Goal: Browse casually

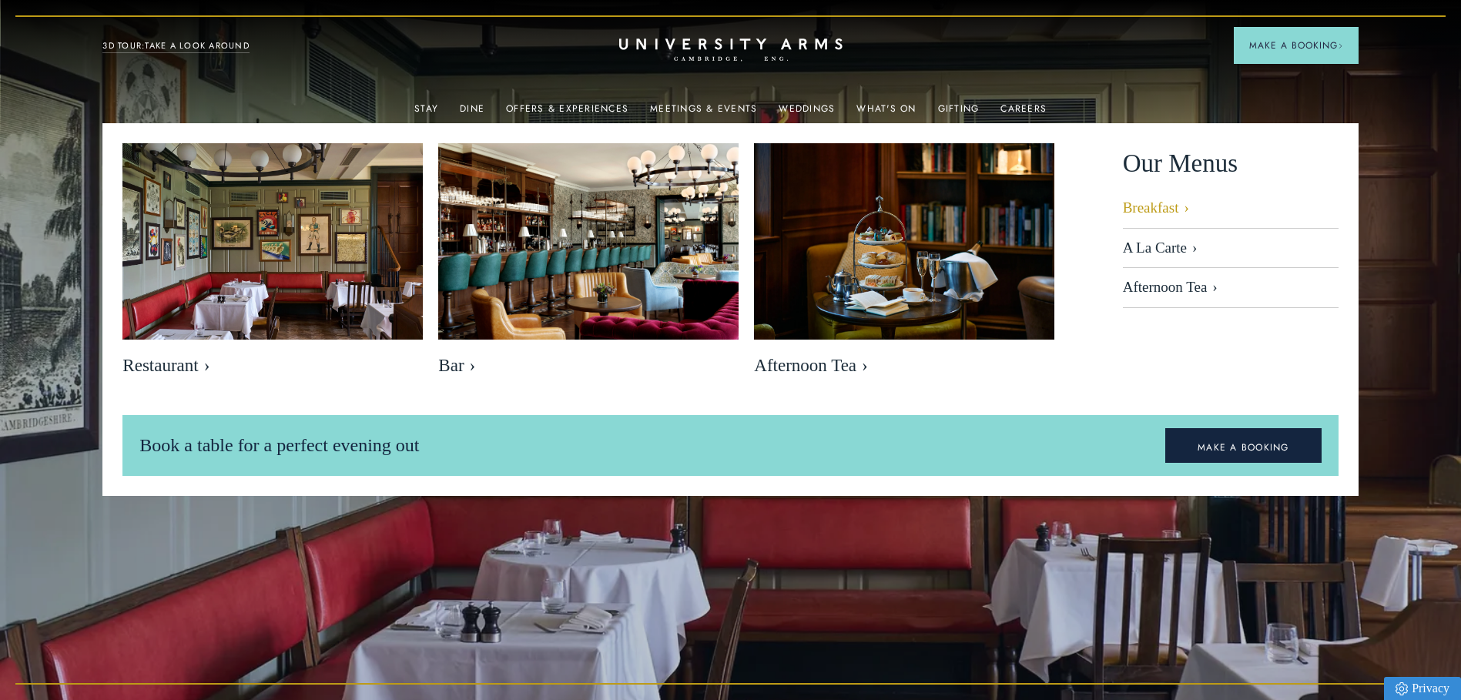
click at [1145, 213] on link "Breakfast" at bounding box center [1231, 213] width 216 height 29
click at [789, 107] on link "Weddings" at bounding box center [807, 113] width 56 height 20
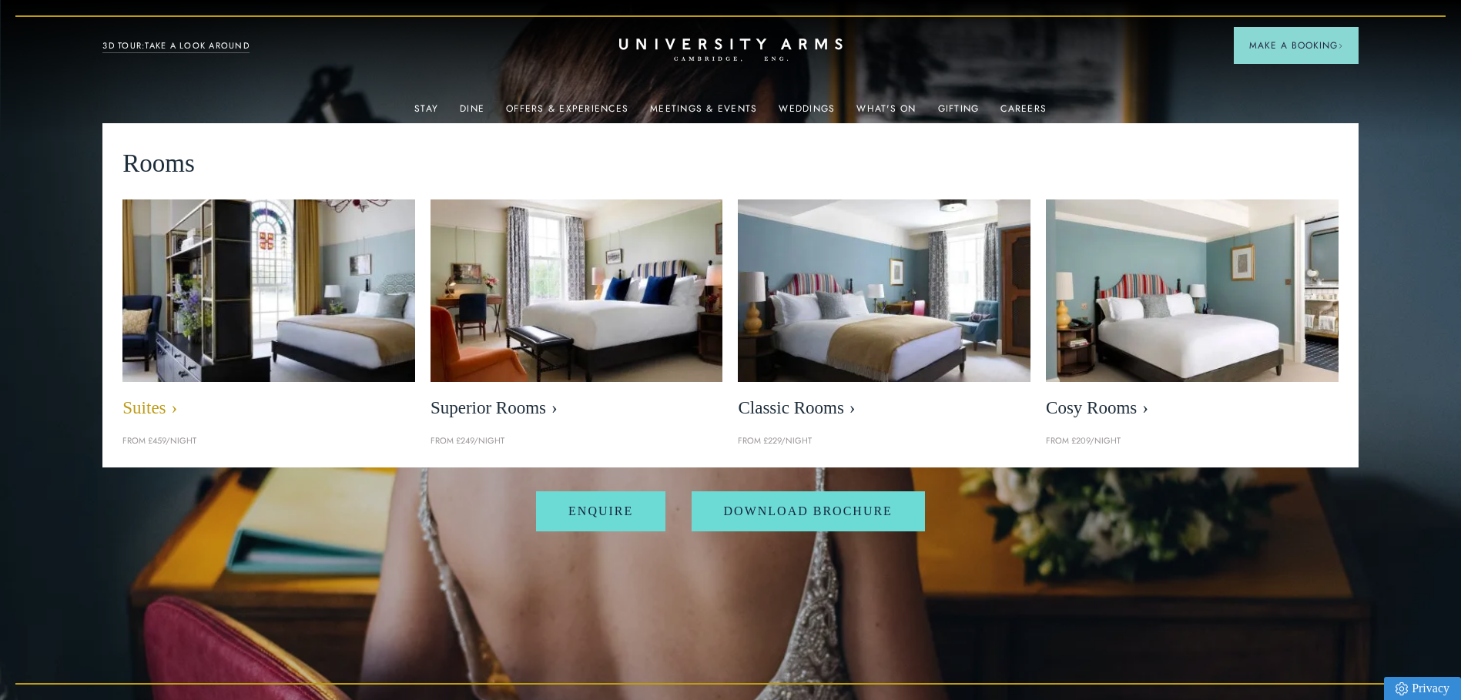
click at [340, 283] on img at bounding box center [269, 291] width 337 height 210
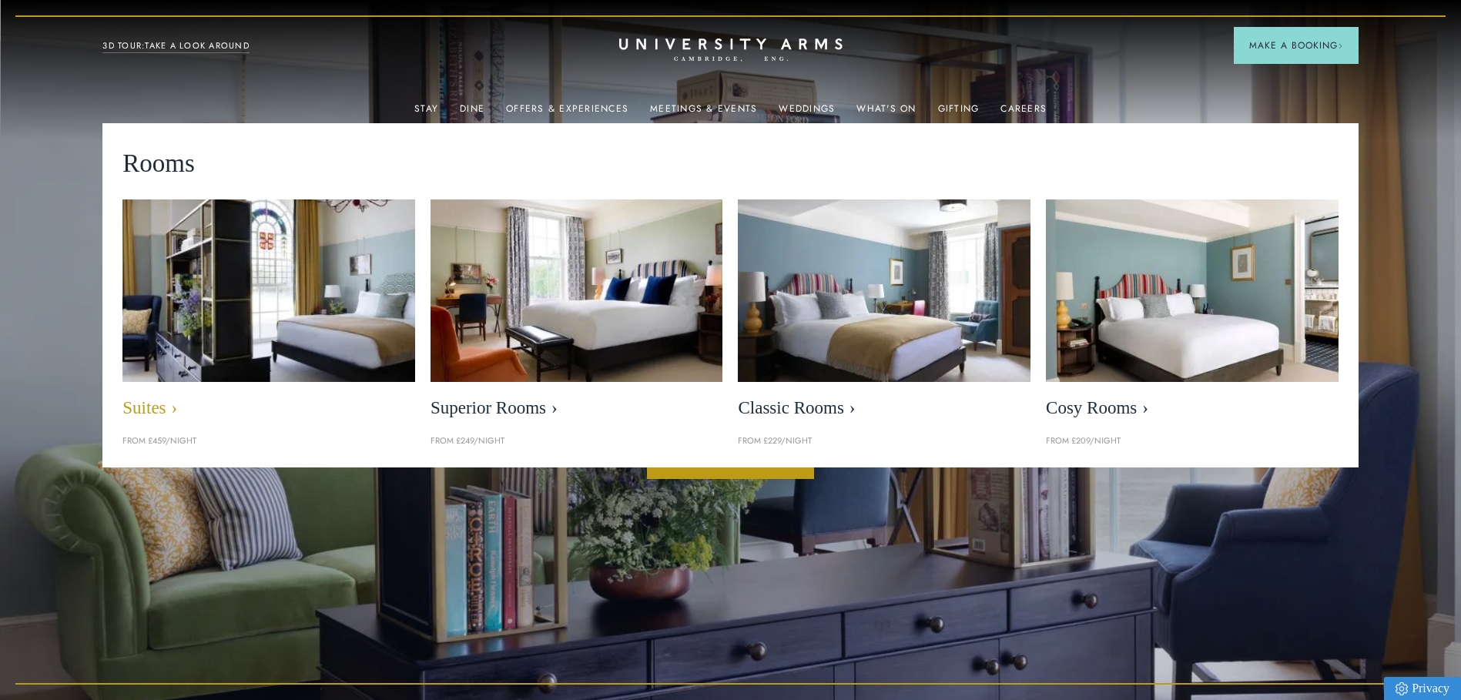
click at [159, 405] on span "Suites" at bounding box center [268, 408] width 293 height 22
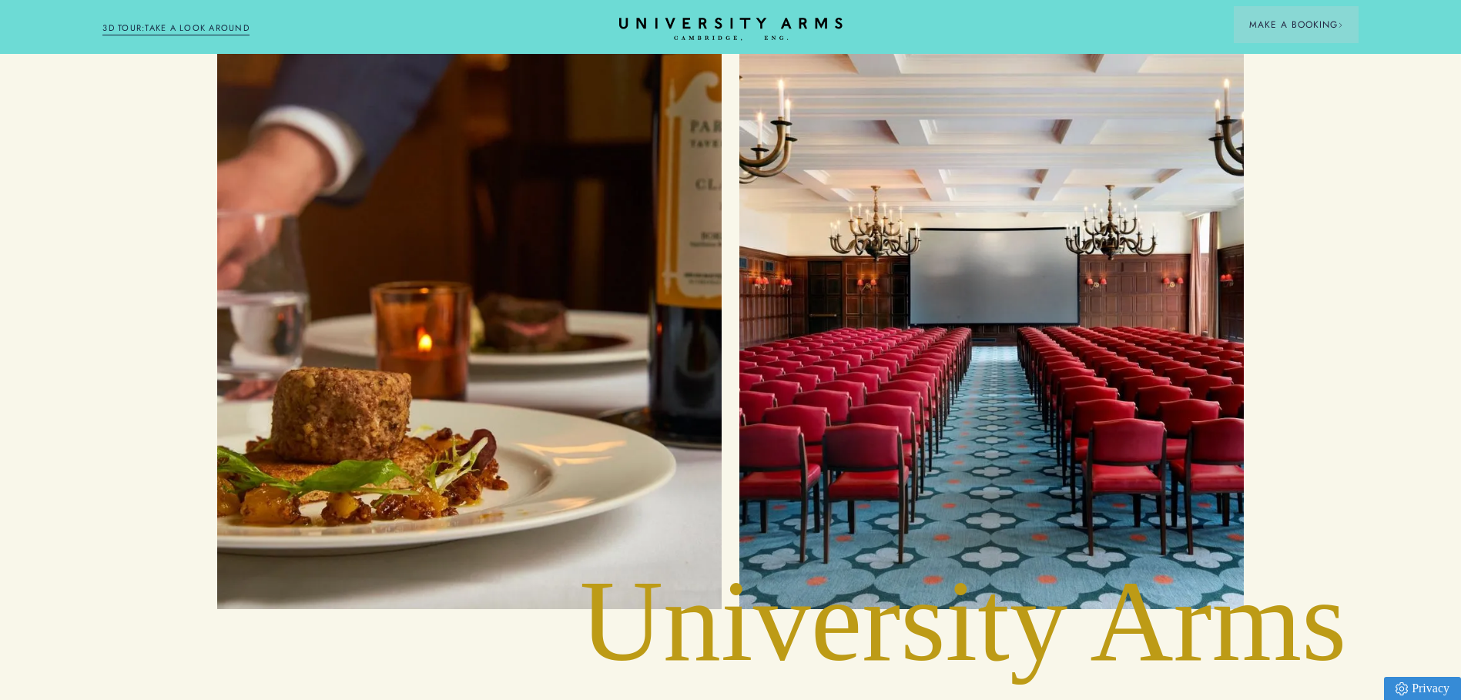
scroll to position [4851, 0]
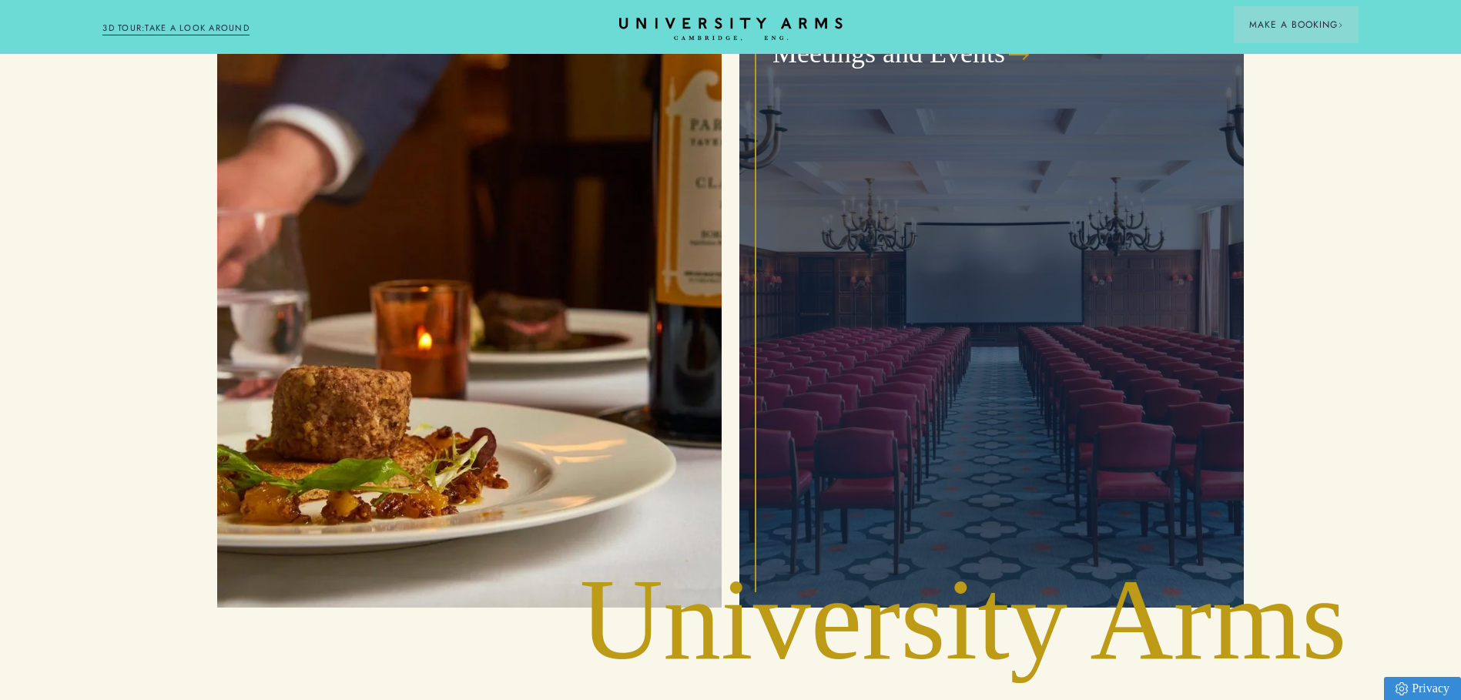
click at [1060, 415] on div "Meetings and Events" at bounding box center [991, 305] width 469 height 570
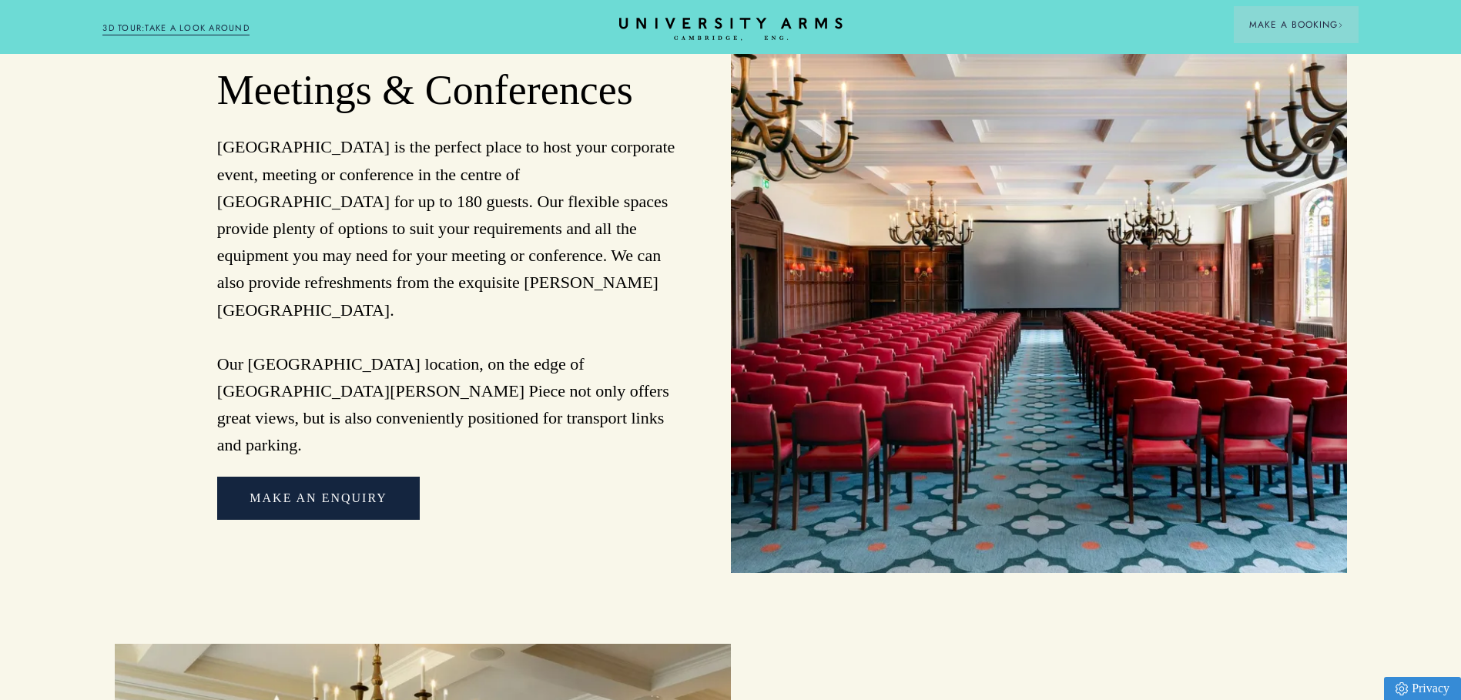
scroll to position [1150, 0]
